Goal: Find specific page/section: Find specific page/section

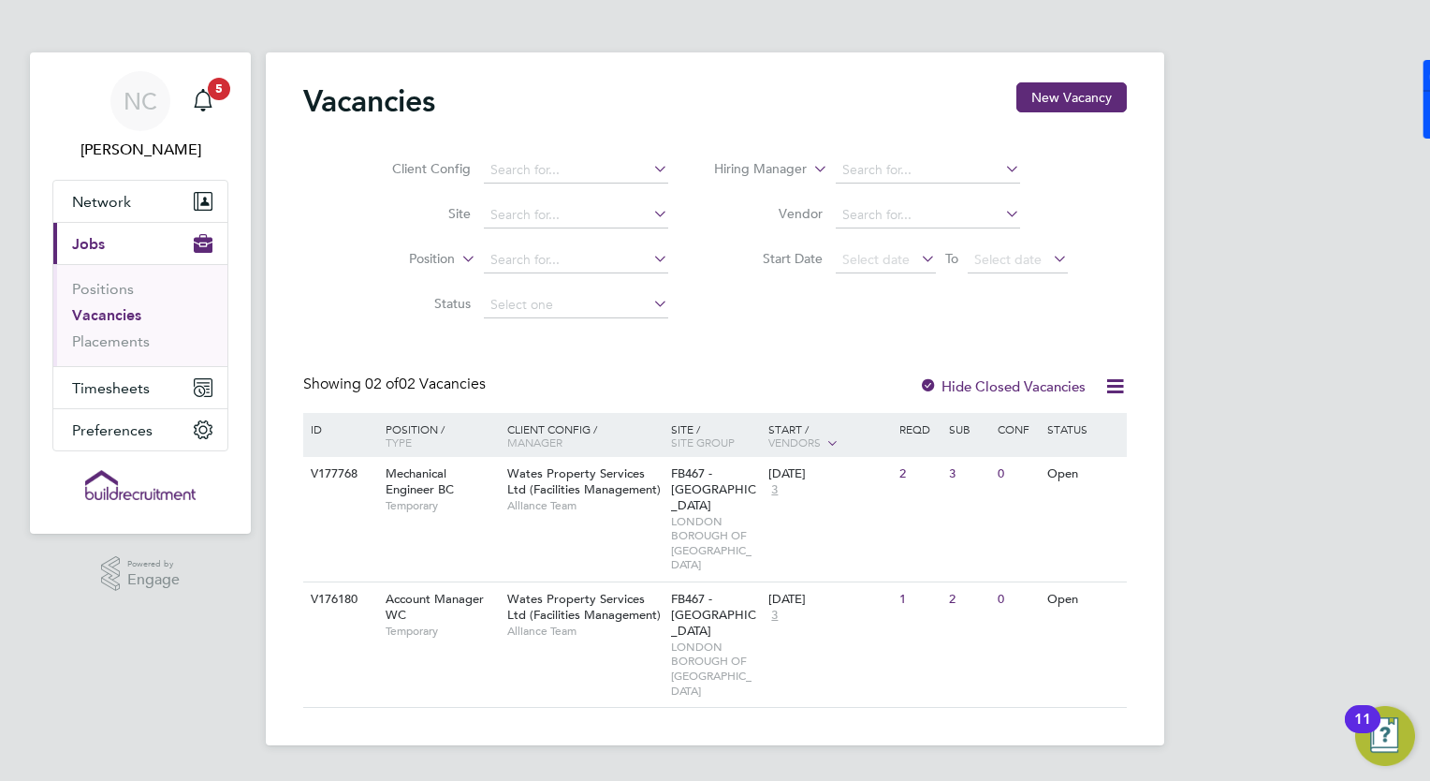
click at [103, 316] on link "Vacancies" at bounding box center [106, 315] width 69 height 18
click at [106, 296] on link "Positions" at bounding box center [103, 289] width 62 height 18
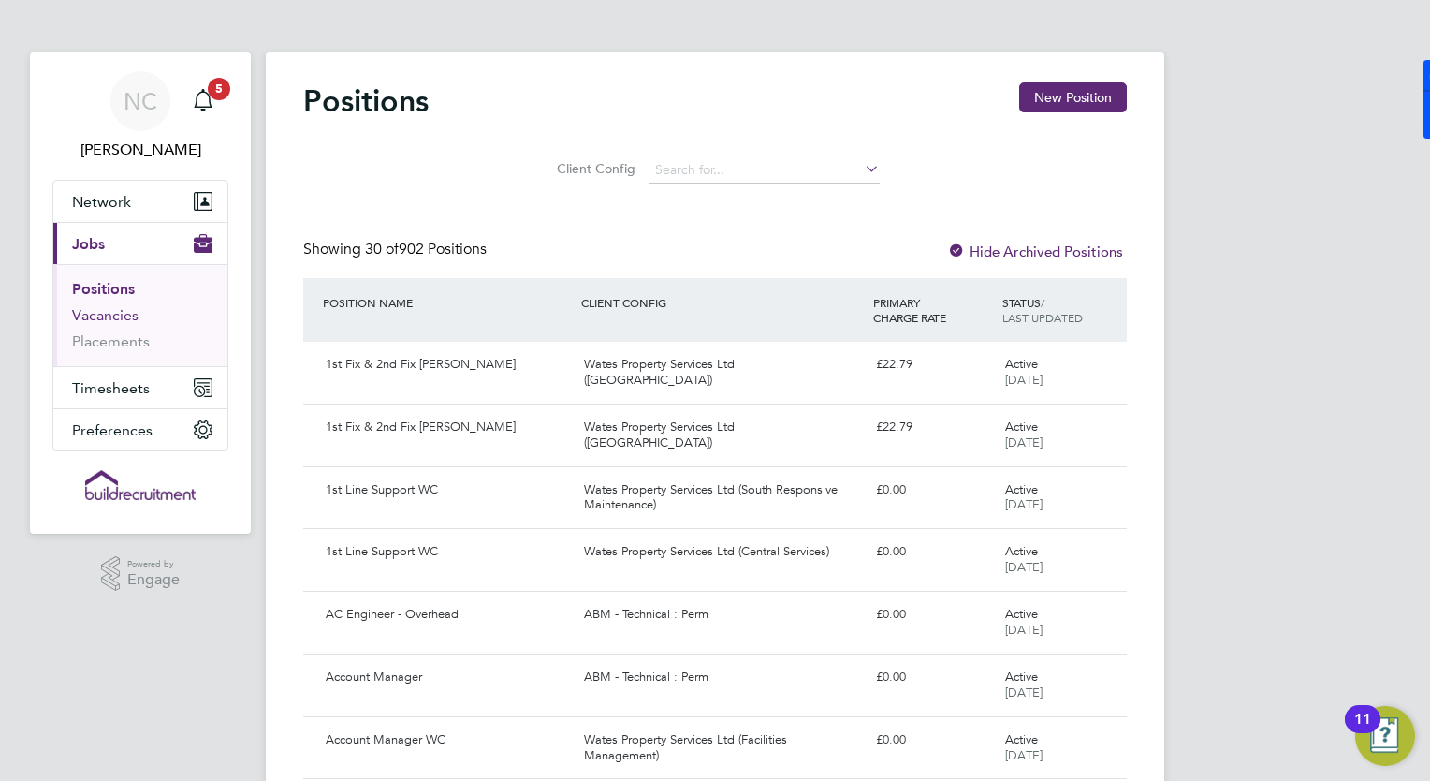
click at [97, 313] on link "Vacancies" at bounding box center [105, 315] width 66 height 18
